Goal: Task Accomplishment & Management: Complete application form

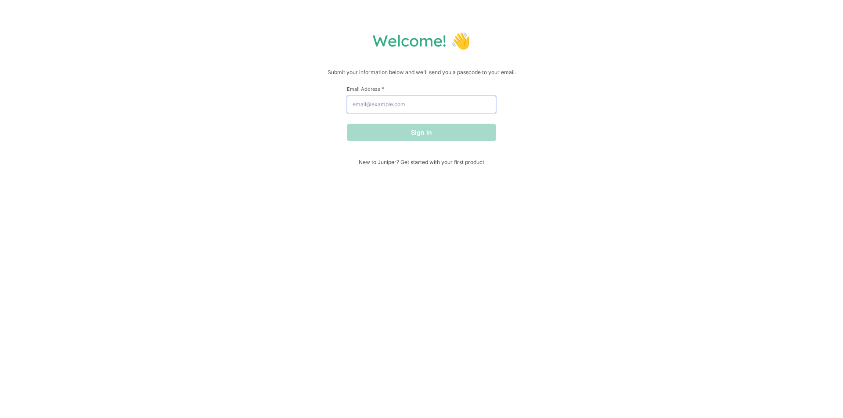
click at [420, 112] on input "Email Address *" at bounding box center [421, 105] width 149 height 18
click at [438, 126] on button "Sign in" at bounding box center [421, 133] width 149 height 18
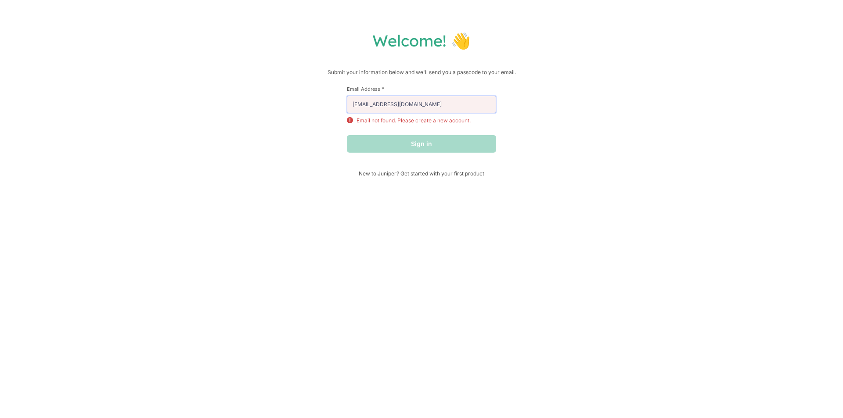
click at [399, 110] on input "jordandavid1231@gmail.com" at bounding box center [421, 105] width 149 height 18
click at [400, 110] on input "jordandavid1231@gmail.com" at bounding box center [421, 105] width 149 height 18
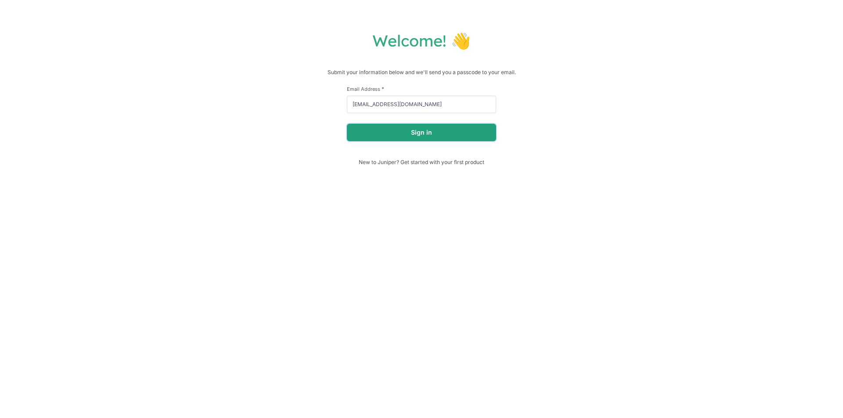
click at [419, 127] on button "Sign in" at bounding box center [421, 133] width 149 height 18
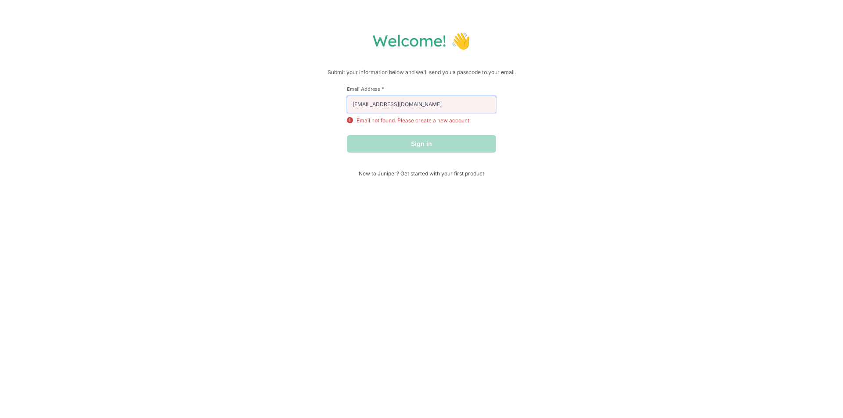
click at [401, 108] on input "jordandavid1231@email.com" at bounding box center [421, 105] width 149 height 18
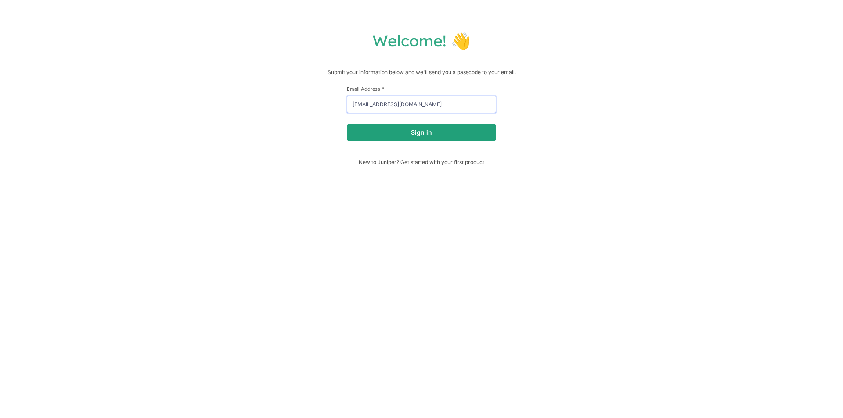
type input "jordandavid1231@gmail.com"
click at [455, 138] on button "Sign in" at bounding box center [421, 133] width 149 height 18
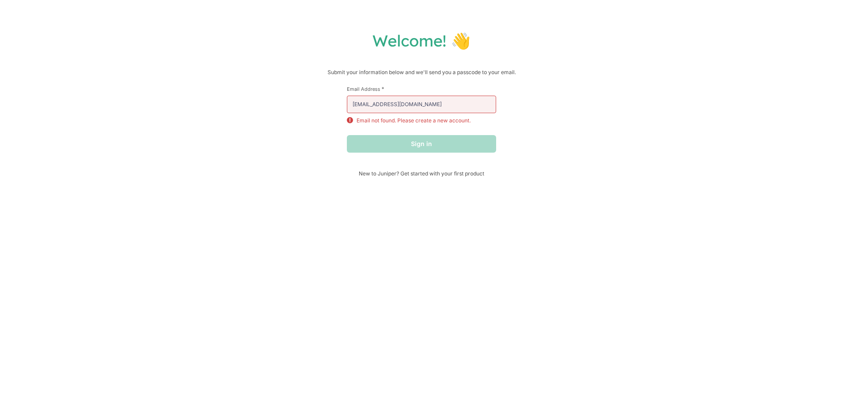
click at [440, 170] on div "First Name * Last Name * Email Address * jordandavid1231@gmail.com Email not fo…" at bounding box center [421, 128] width 149 height 85
click at [452, 177] on span "New to Juniper? Get started with your first product" at bounding box center [421, 173] width 149 height 7
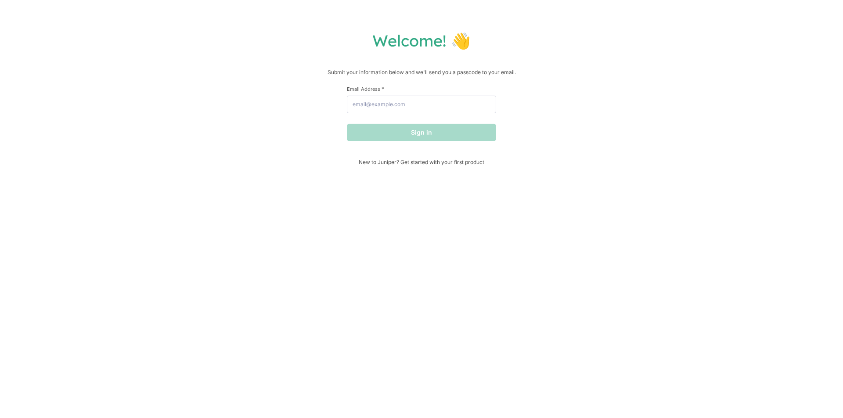
click at [365, 90] on label "Email Address *" at bounding box center [421, 89] width 149 height 7
click at [365, 96] on input "Email Address *" at bounding box center [421, 105] width 149 height 18
